Goal: Task Accomplishment & Management: Complete application form

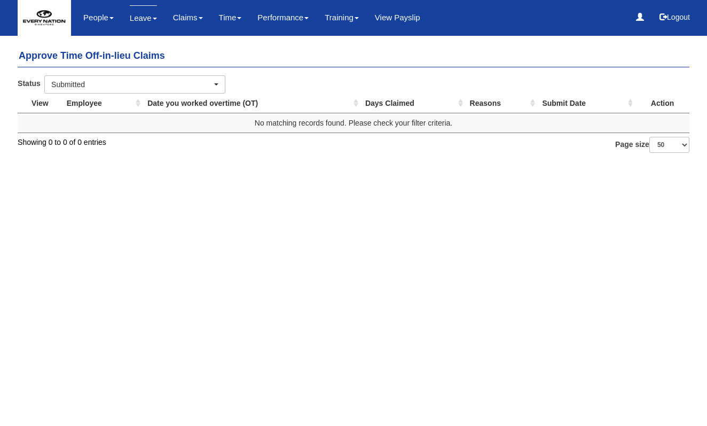
select select "50"
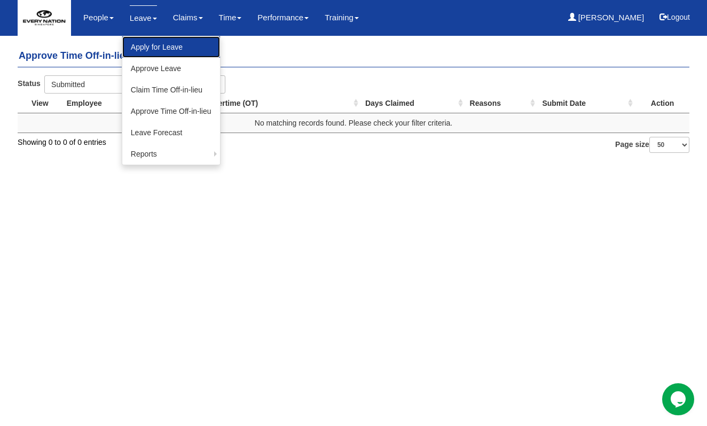
click at [152, 52] on link "Apply for Leave" at bounding box center [171, 46] width 98 height 21
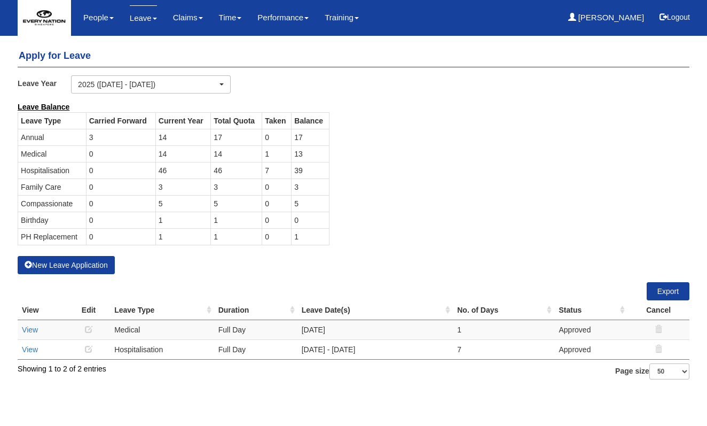
select select "50"
click at [71, 264] on button "New Leave Application" at bounding box center [66, 265] width 97 height 18
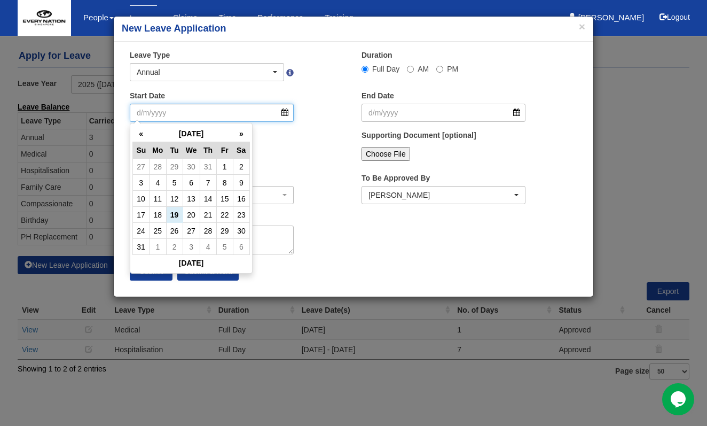
click at [290, 120] on input "Start Date" at bounding box center [212, 113] width 164 height 18
click at [178, 213] on td "19" at bounding box center [174, 215] width 17 height 16
type input "19/8/2025"
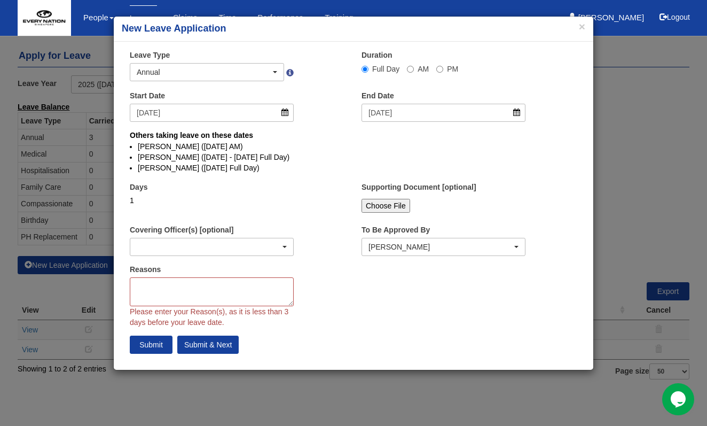
select select
click at [183, 298] on textarea "Reasons" at bounding box center [212, 291] width 164 height 29
click at [210, 346] on input "Submit & Next" at bounding box center [207, 344] width 61 height 18
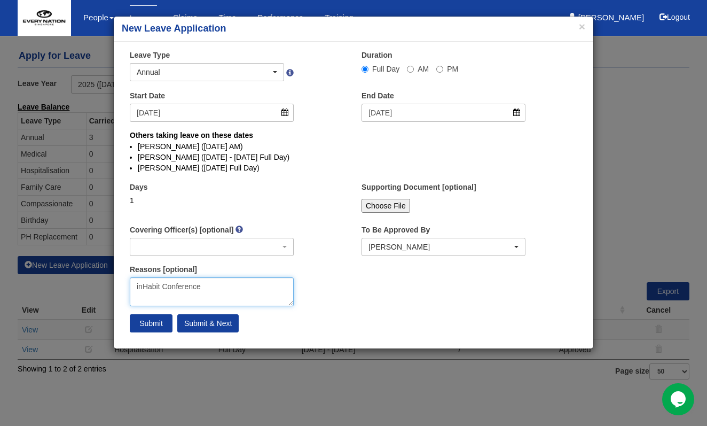
type textarea "inHabit Conference"
click at [211, 323] on input "Submit & Next" at bounding box center [207, 323] width 61 height 18
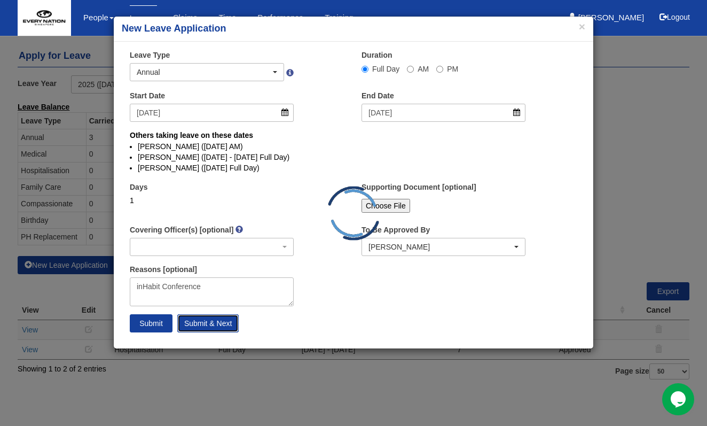
select select
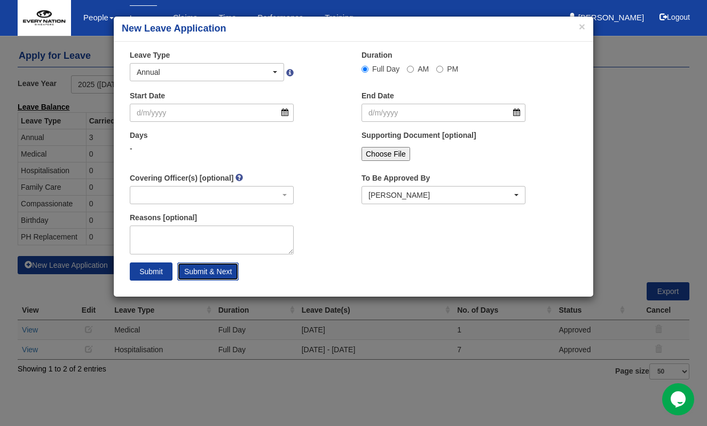
select select "50"
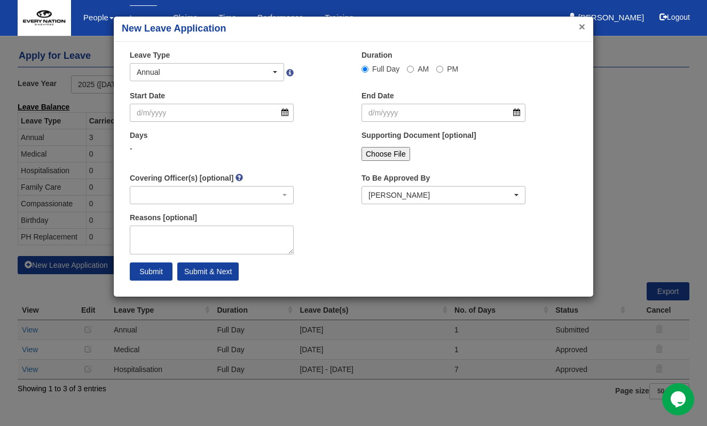
click at [580, 26] on button "×" at bounding box center [582, 26] width 6 height 11
